Goal: Find specific page/section: Find specific page/section

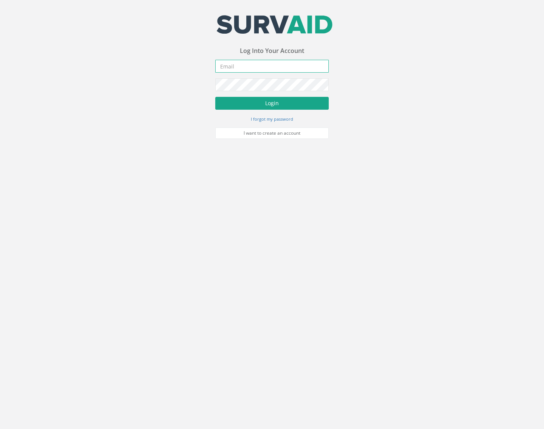
type input "[EMAIL_ADDRESS][DOMAIN_NAME]"
click at [270, 98] on button "Login" at bounding box center [271, 103] width 113 height 13
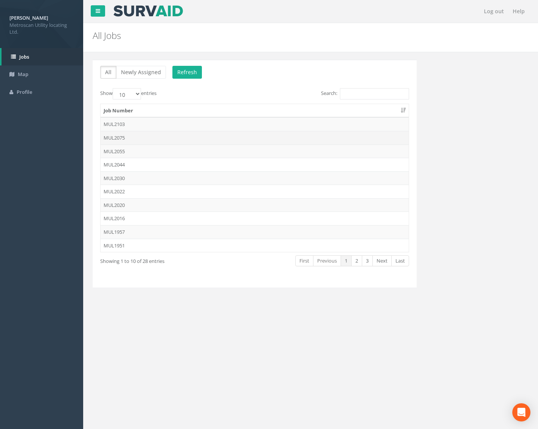
click at [160, 137] on td "MUL2075" at bounding box center [255, 138] width 308 height 14
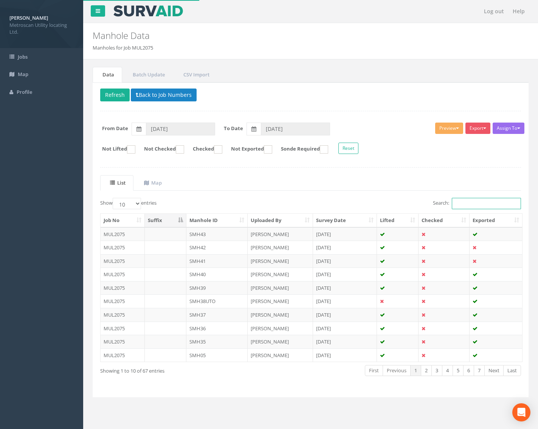
click at [467, 203] on input "Search:" at bounding box center [486, 203] width 69 height 11
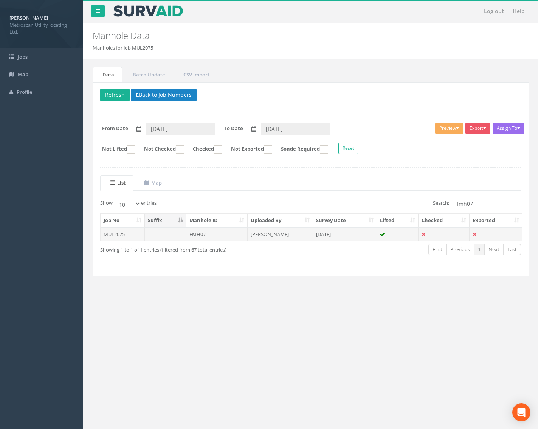
click at [340, 231] on td "[DATE]" at bounding box center [345, 234] width 64 height 14
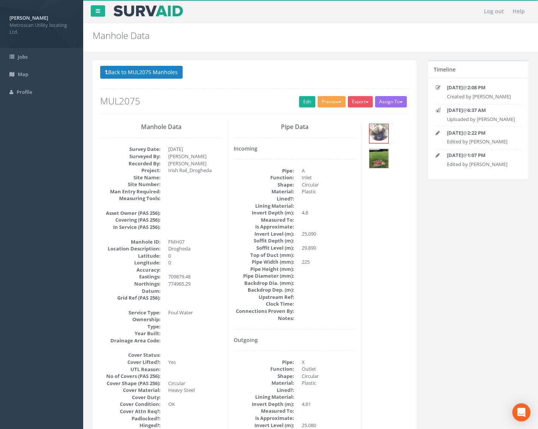
click at [327, 99] on button "Preview" at bounding box center [332, 101] width 28 height 11
click at [323, 114] on link "Metroscan Manhole" at bounding box center [317, 118] width 57 height 12
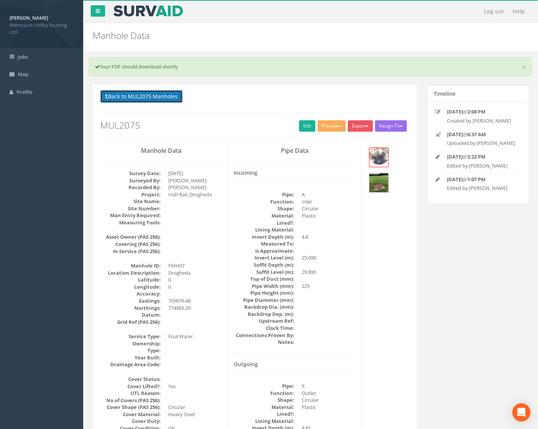
click at [174, 94] on button "Back to MUL2075 Manholes" at bounding box center [141, 96] width 82 height 13
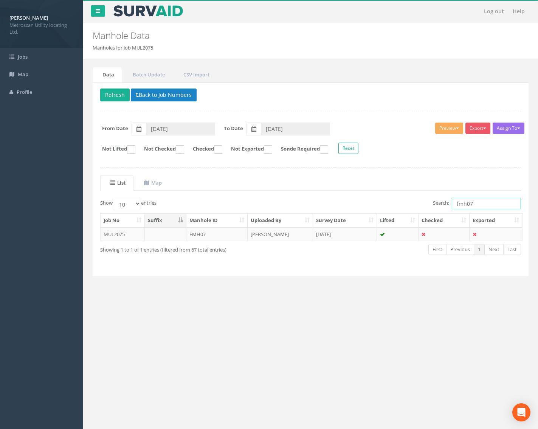
click at [482, 204] on input "fmh07" at bounding box center [486, 203] width 69 height 11
type input "fmh04"
click at [258, 239] on td "[PERSON_NAME]" at bounding box center [280, 234] width 65 height 14
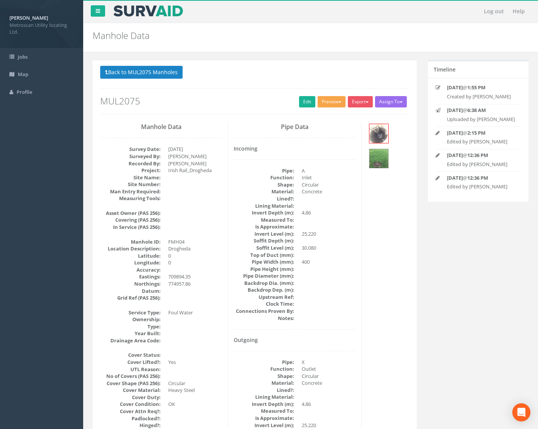
click at [325, 106] on button "Preview" at bounding box center [332, 101] width 28 height 11
click at [322, 120] on link "Metroscan Manhole" at bounding box center [317, 118] width 57 height 12
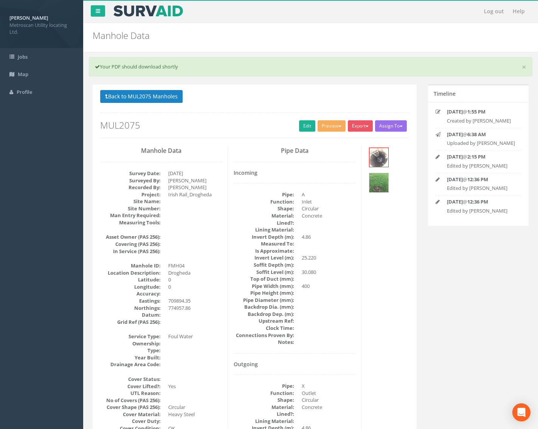
click at [349, 196] on dd "A" at bounding box center [329, 194] width 54 height 7
click at [335, 126] on button "Preview" at bounding box center [332, 125] width 28 height 11
click at [327, 140] on link "Metroscan Manhole" at bounding box center [317, 142] width 57 height 12
click at [331, 122] on button "Preview" at bounding box center [332, 125] width 28 height 11
click at [331, 138] on link "Metroscan Manhole" at bounding box center [317, 142] width 57 height 12
